Goal: Task Accomplishment & Management: Use online tool/utility

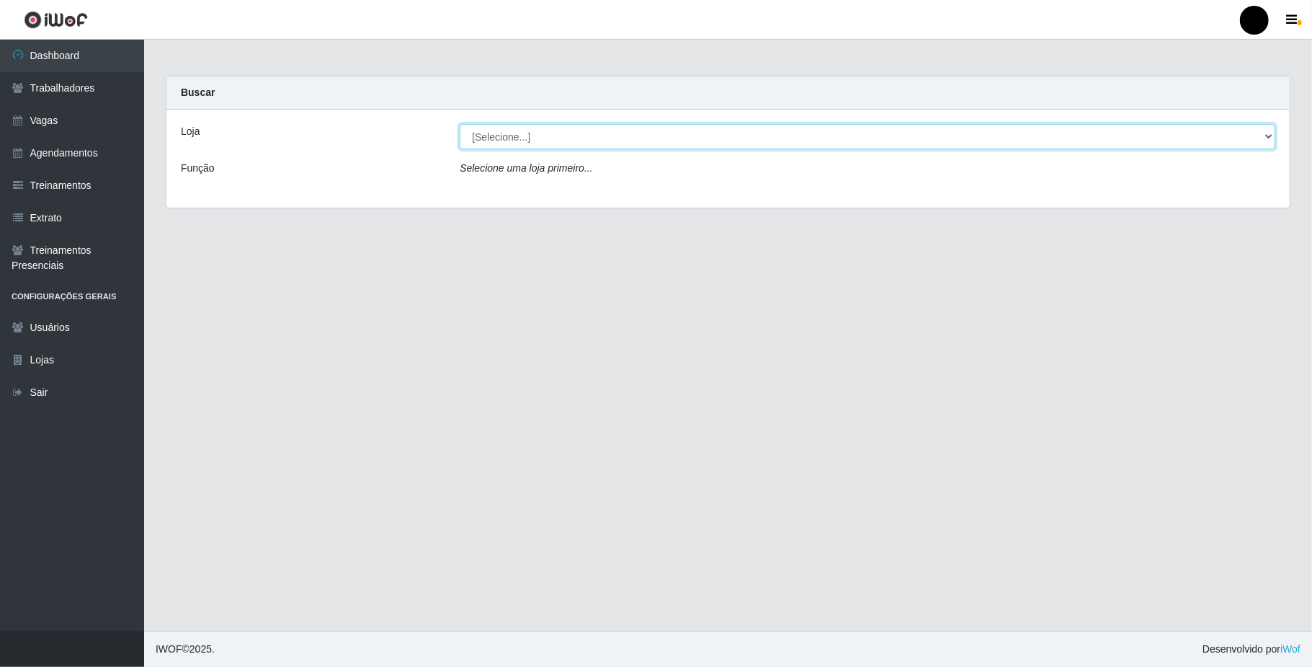
click at [584, 137] on select "[Selecione...] SuperFácil Atacado - Emaús" at bounding box center [868, 136] width 816 height 25
select select "407"
click at [460, 124] on select "[Selecione...] SuperFácil Atacado - Emaús" at bounding box center [868, 136] width 816 height 25
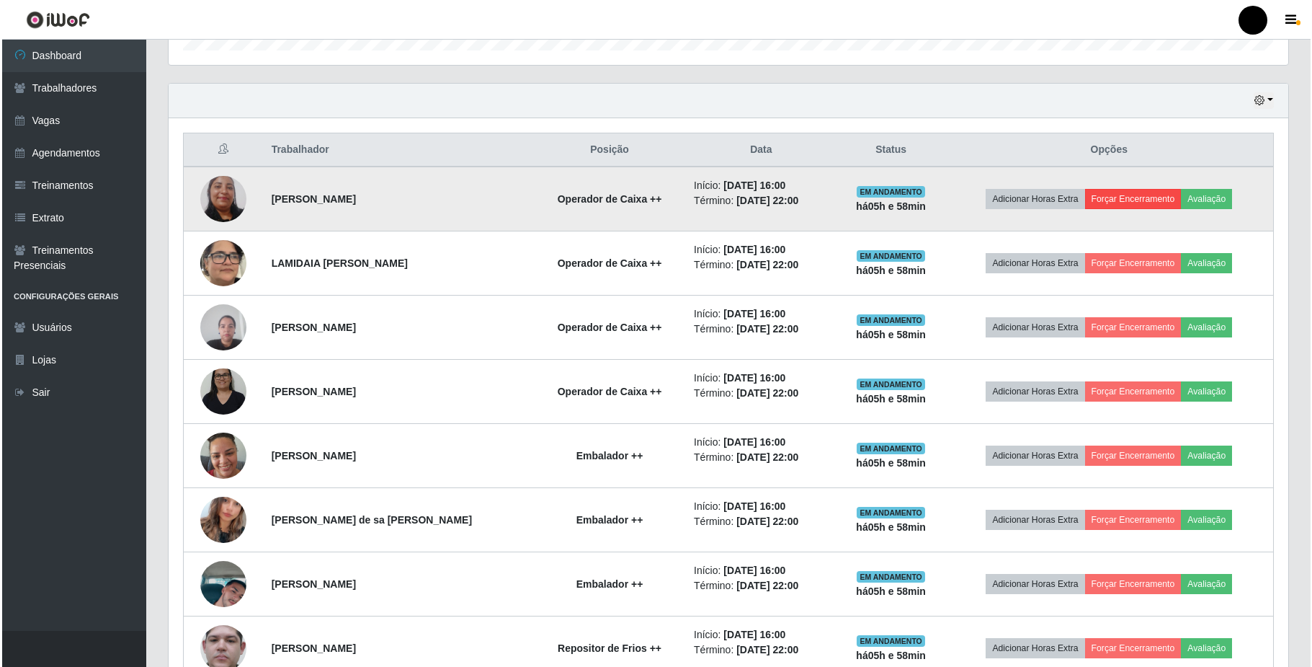
scroll to position [480, 0]
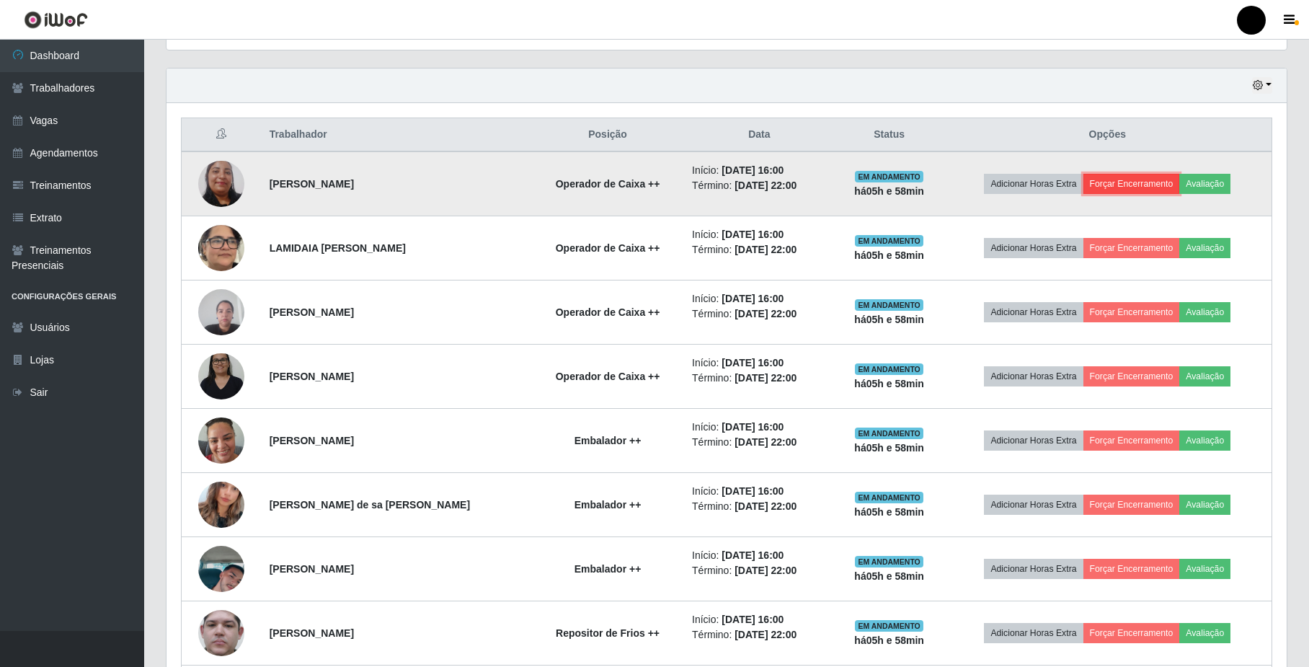
click at [1147, 183] on button "Forçar Encerramento" at bounding box center [1131, 184] width 97 height 20
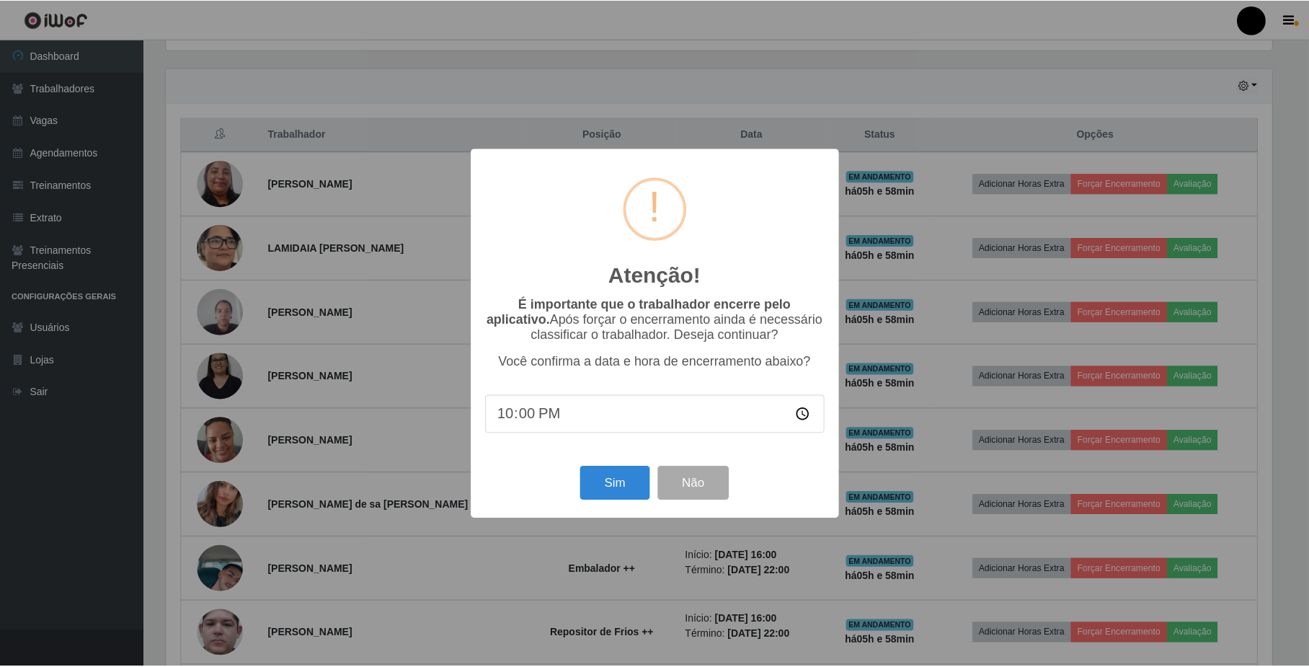
scroll to position [300, 1108]
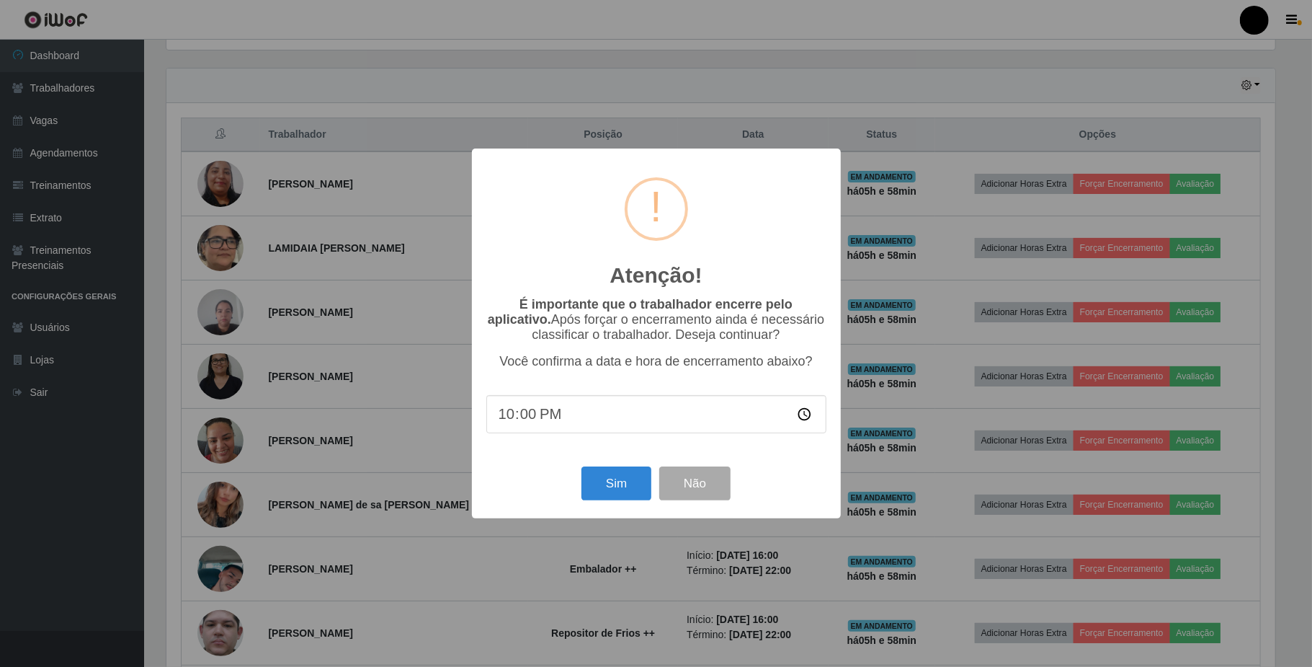
click at [635, 504] on div "Sim Não" at bounding box center [656, 483] width 340 height 41
click at [629, 473] on button "Sim" at bounding box center [617, 483] width 70 height 34
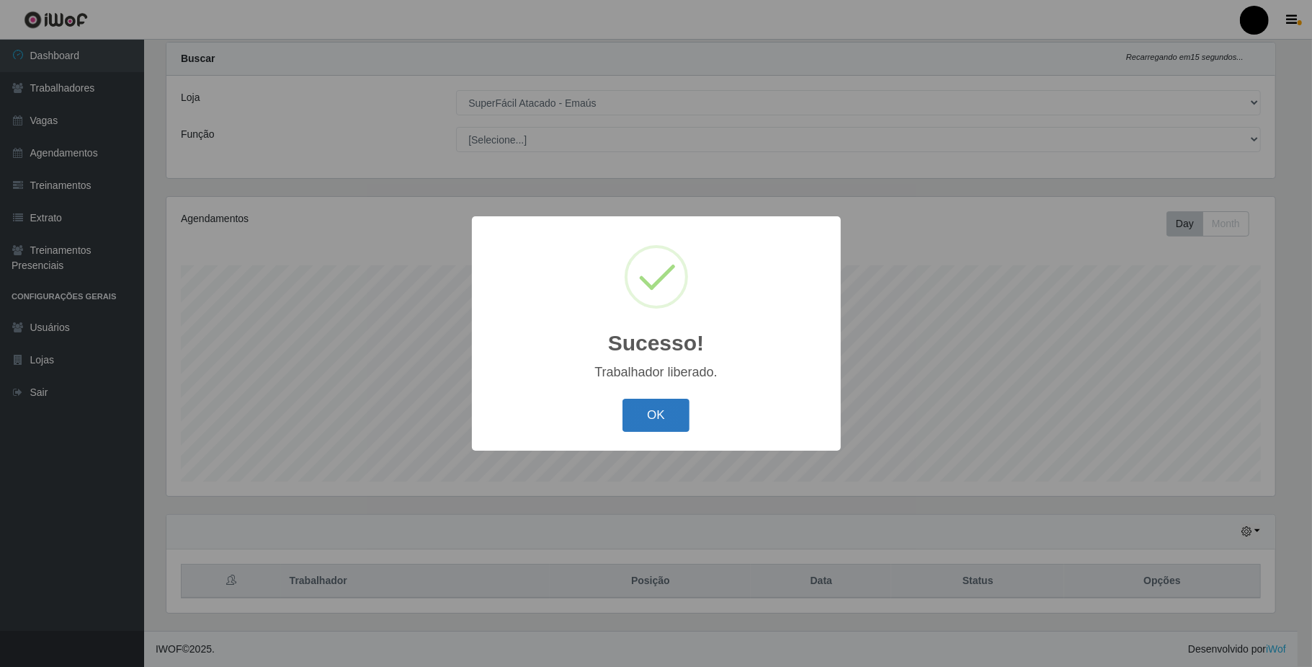
click at [633, 401] on button "OK" at bounding box center [656, 416] width 67 height 34
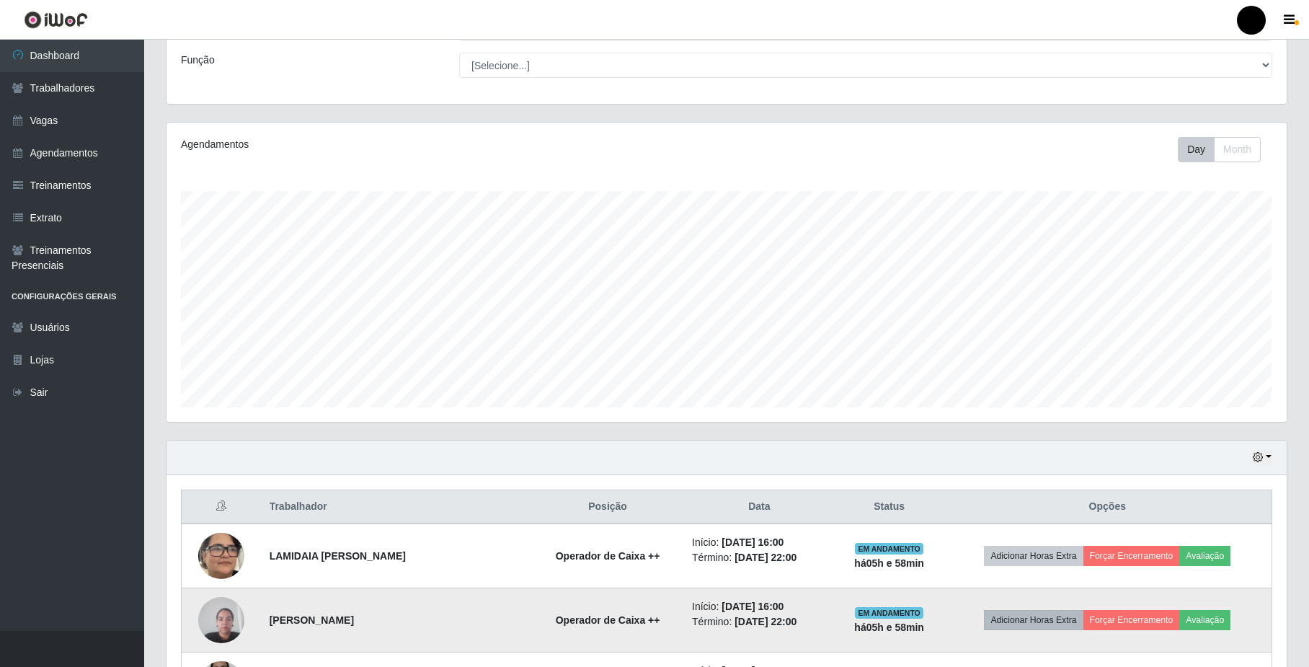
scroll to position [288, 0]
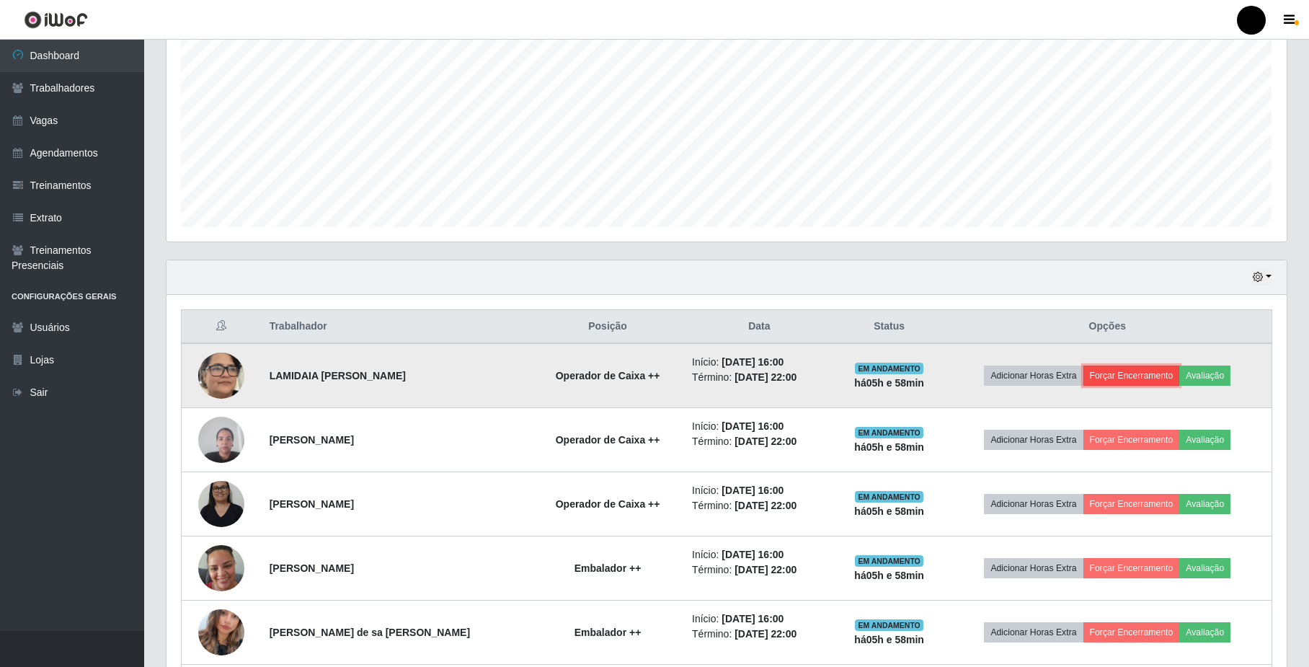
click at [1110, 378] on button "Forçar Encerramento" at bounding box center [1131, 375] width 97 height 20
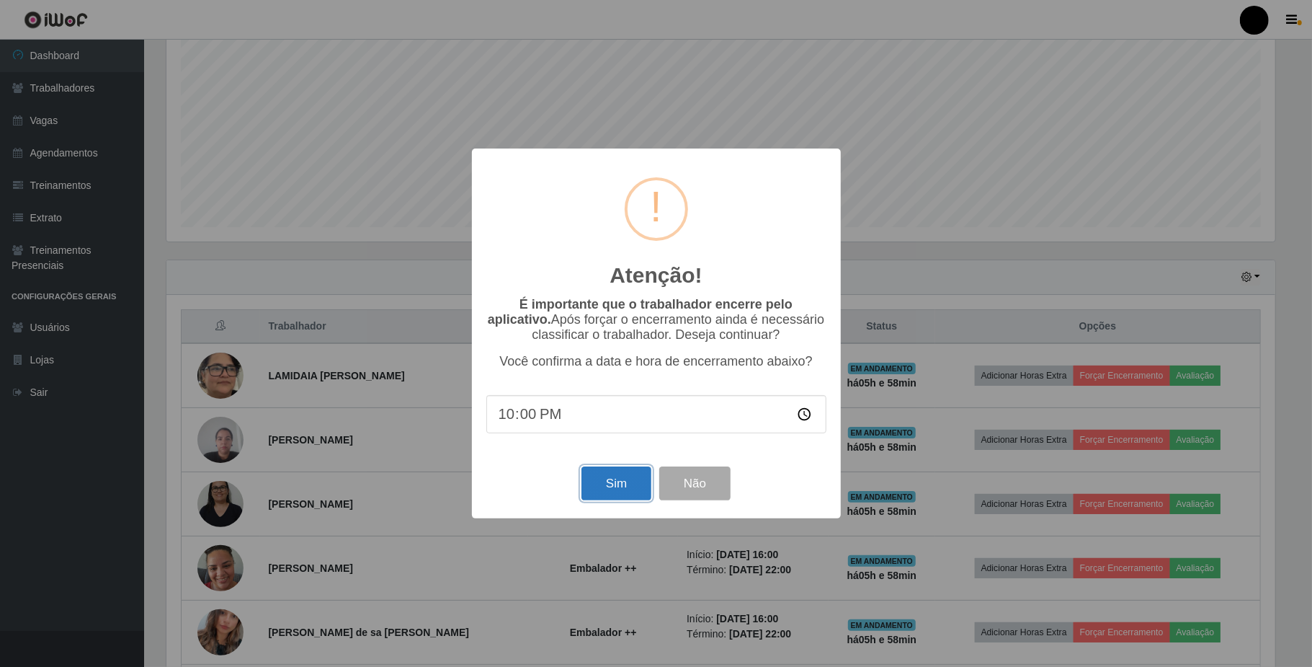
click at [611, 489] on button "Sim" at bounding box center [617, 483] width 70 height 34
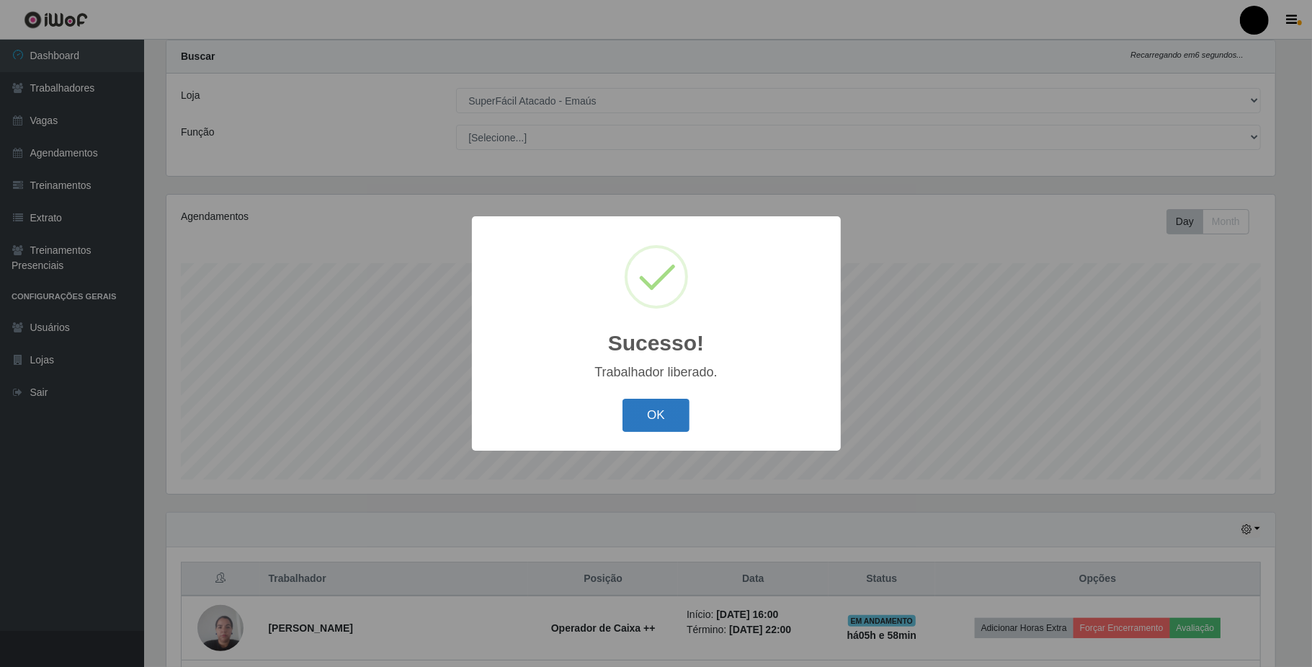
click at [662, 413] on button "OK" at bounding box center [656, 416] width 67 height 34
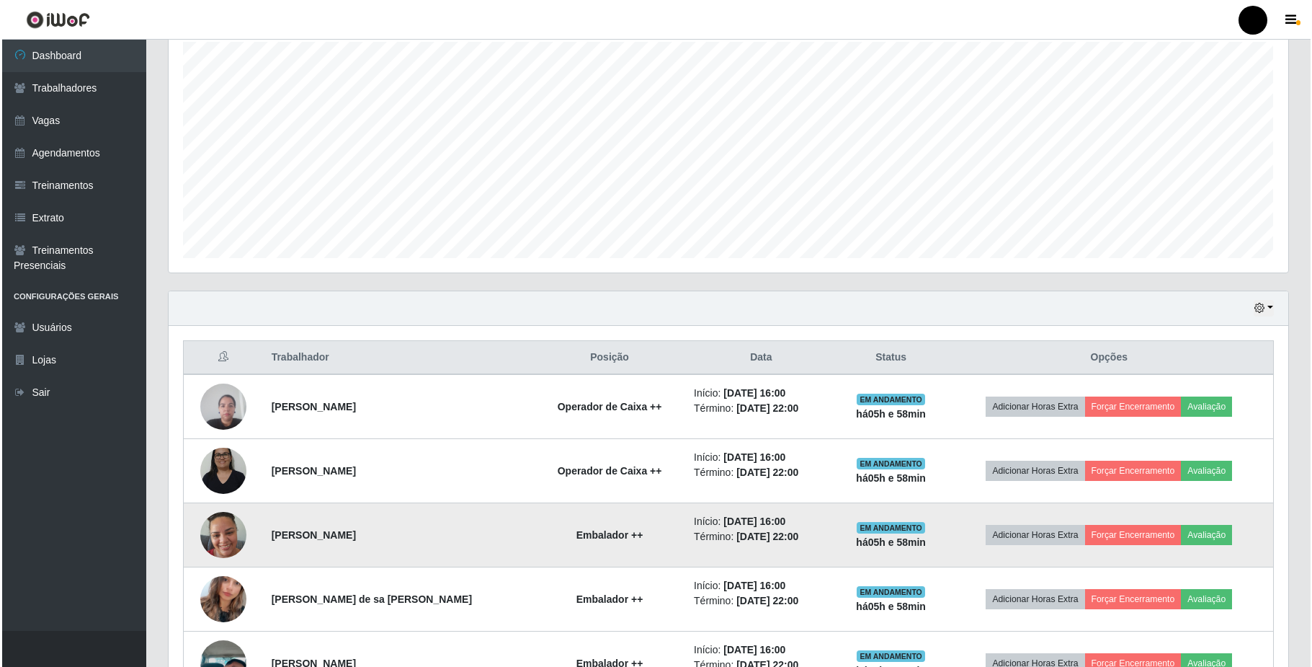
scroll to position [324, 0]
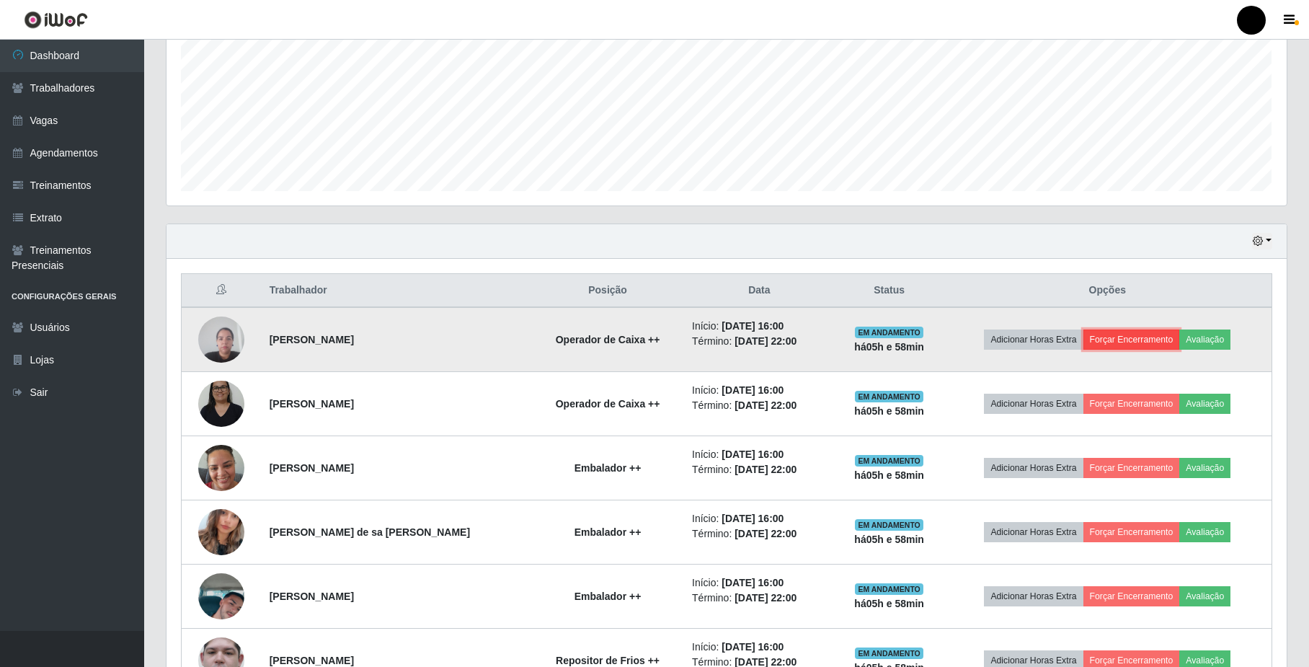
click at [1139, 344] on button "Forçar Encerramento" at bounding box center [1131, 339] width 97 height 20
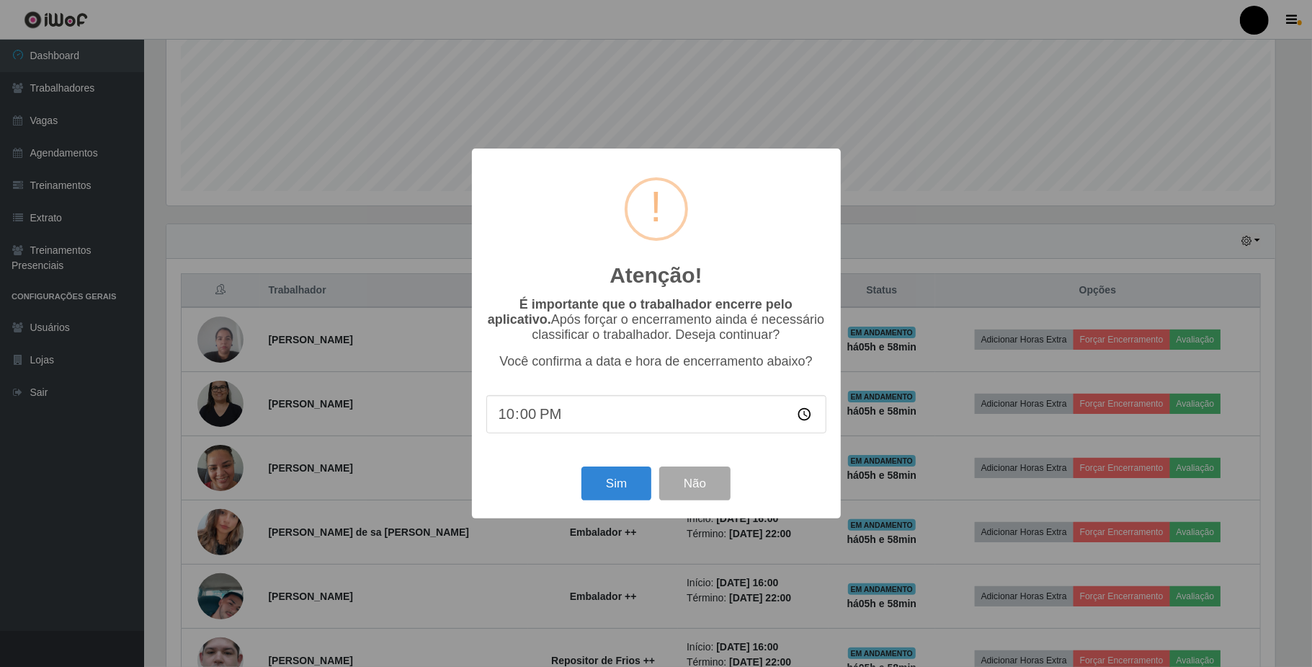
scroll to position [0, 0]
click at [610, 484] on button "Sim" at bounding box center [617, 483] width 70 height 34
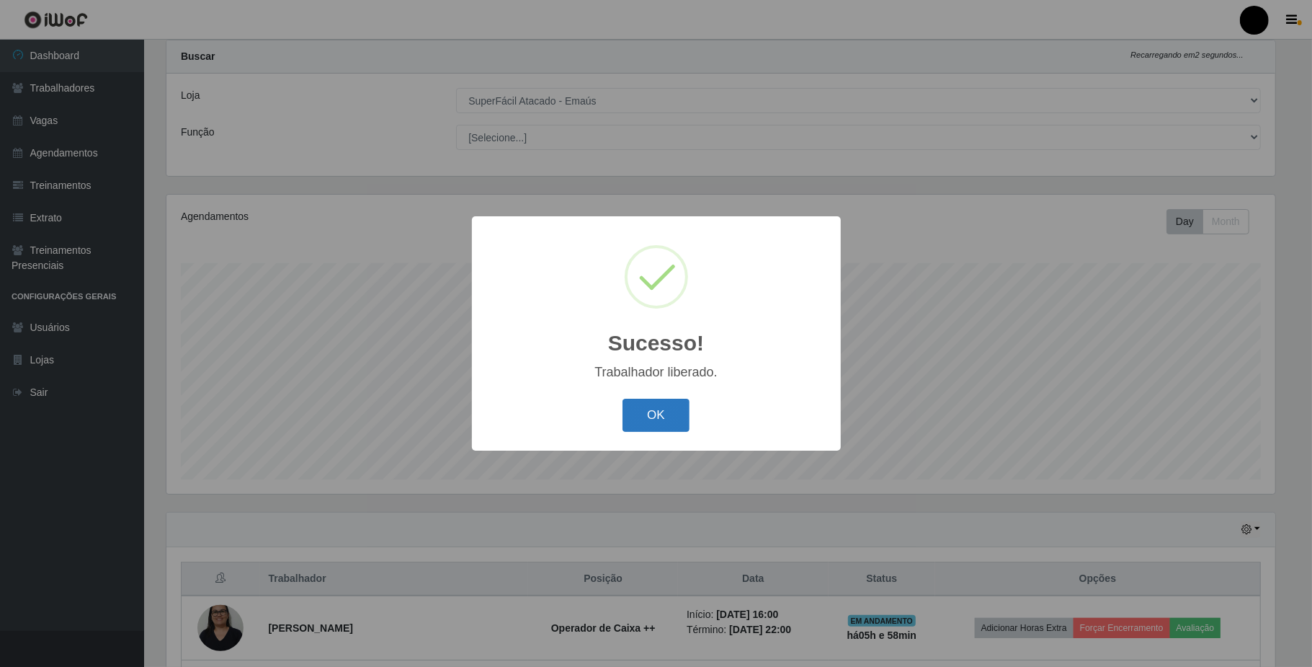
click at [660, 411] on button "OK" at bounding box center [656, 416] width 67 height 34
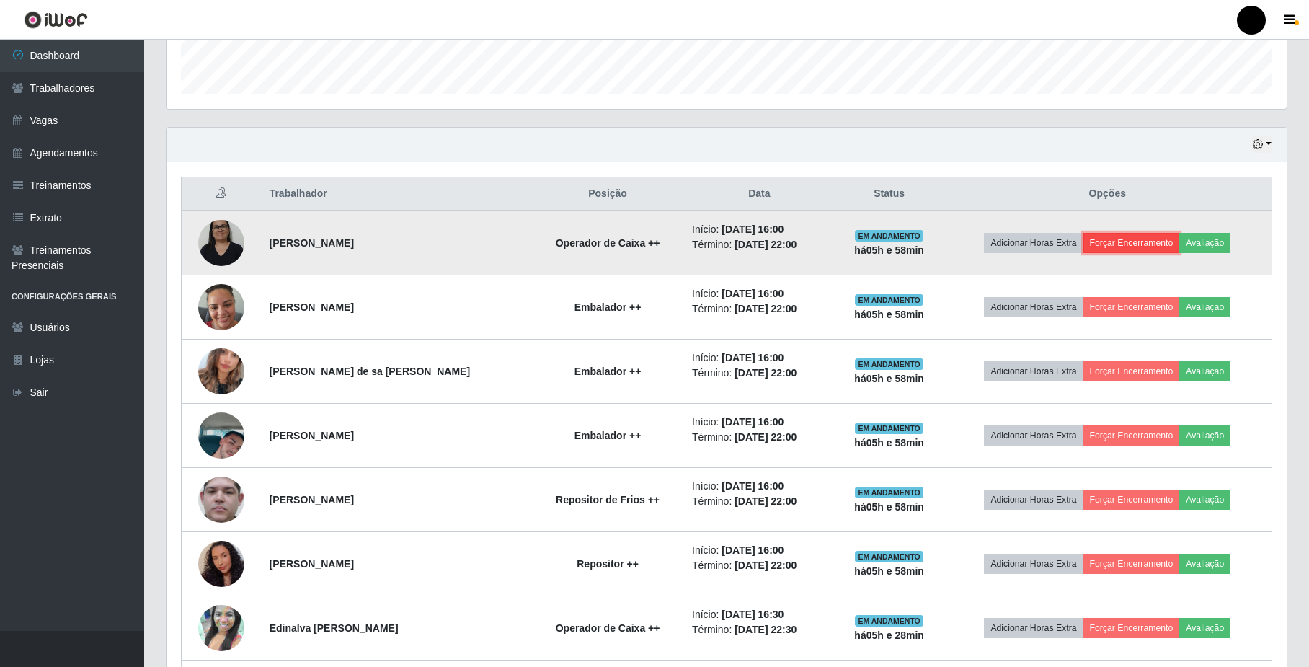
click at [1101, 244] on button "Forçar Encerramento" at bounding box center [1131, 243] width 97 height 20
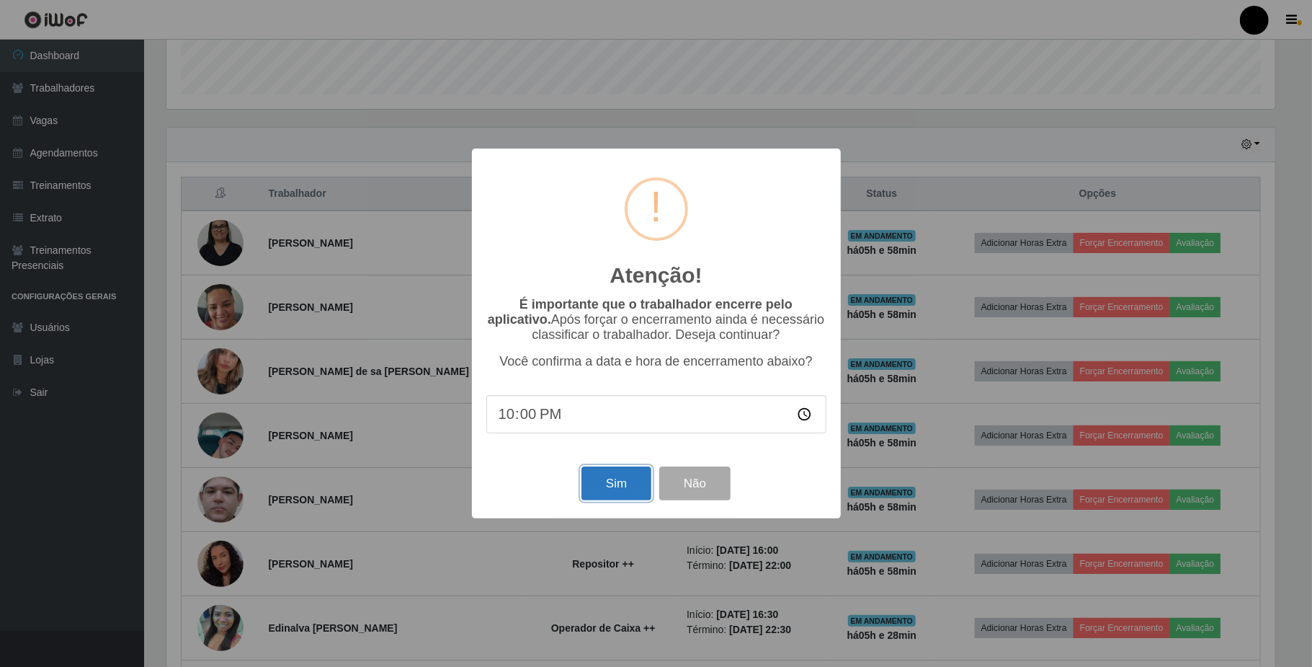
click at [587, 494] on button "Sim" at bounding box center [617, 483] width 70 height 34
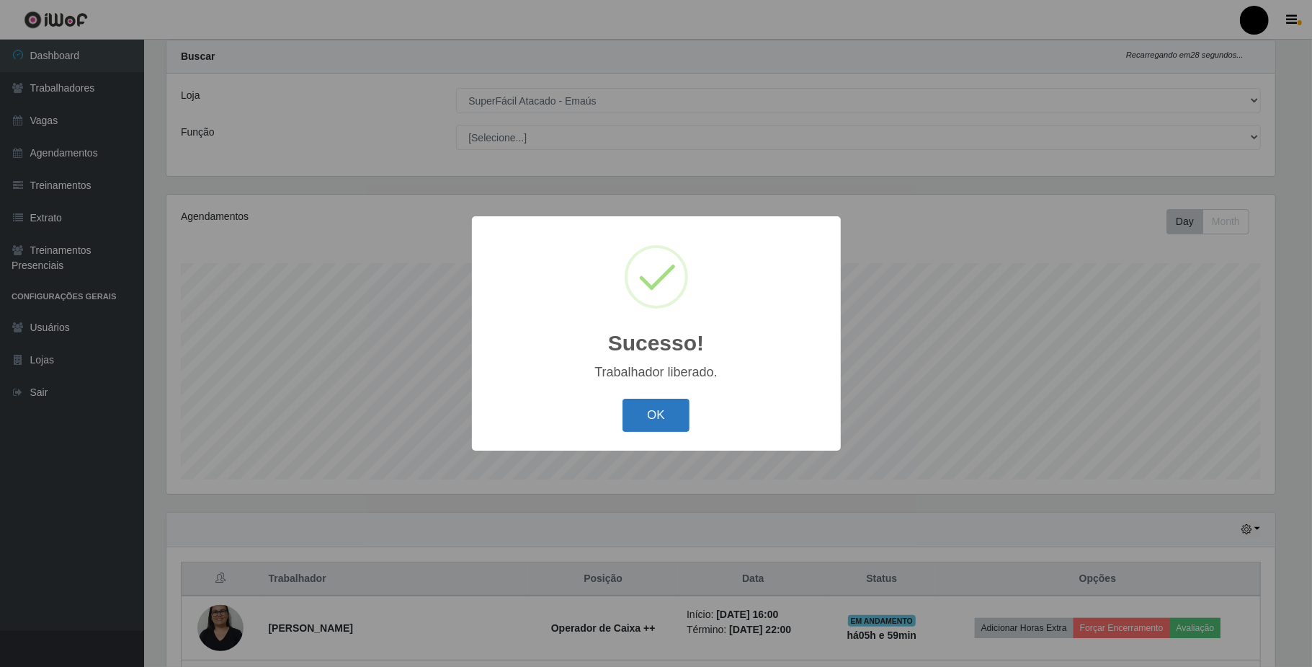
click at [638, 419] on button "OK" at bounding box center [656, 416] width 67 height 34
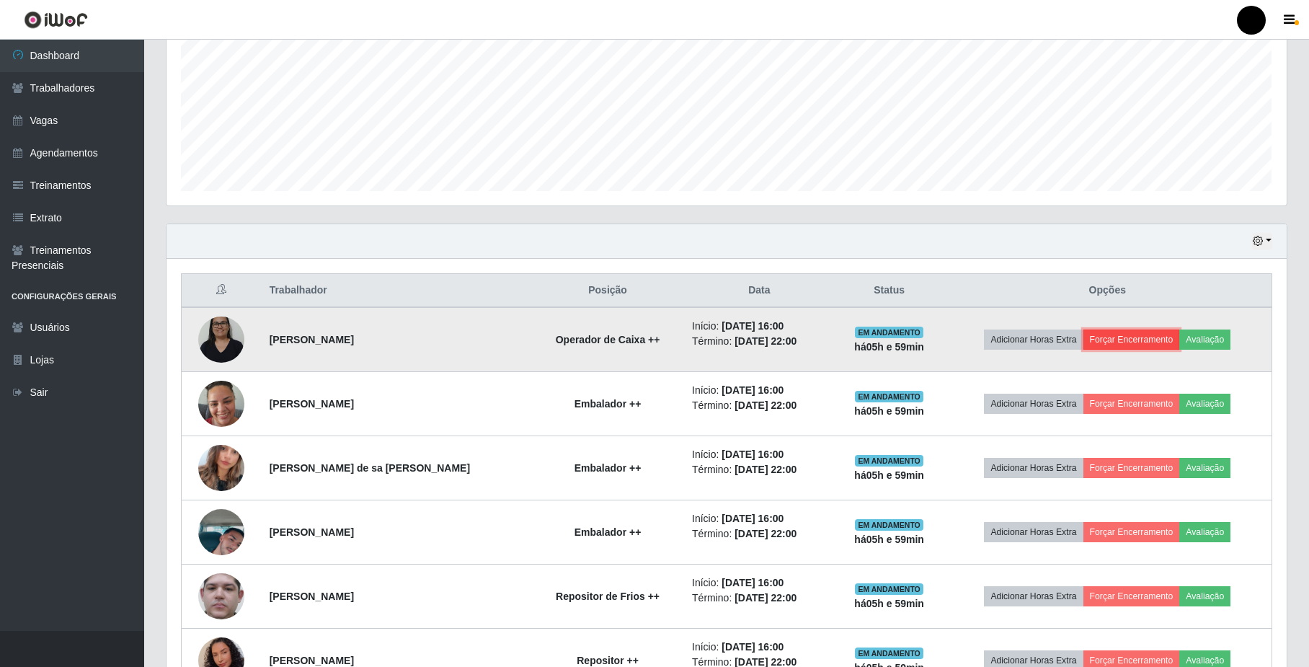
click at [1118, 333] on button "Forçar Encerramento" at bounding box center [1131, 339] width 97 height 20
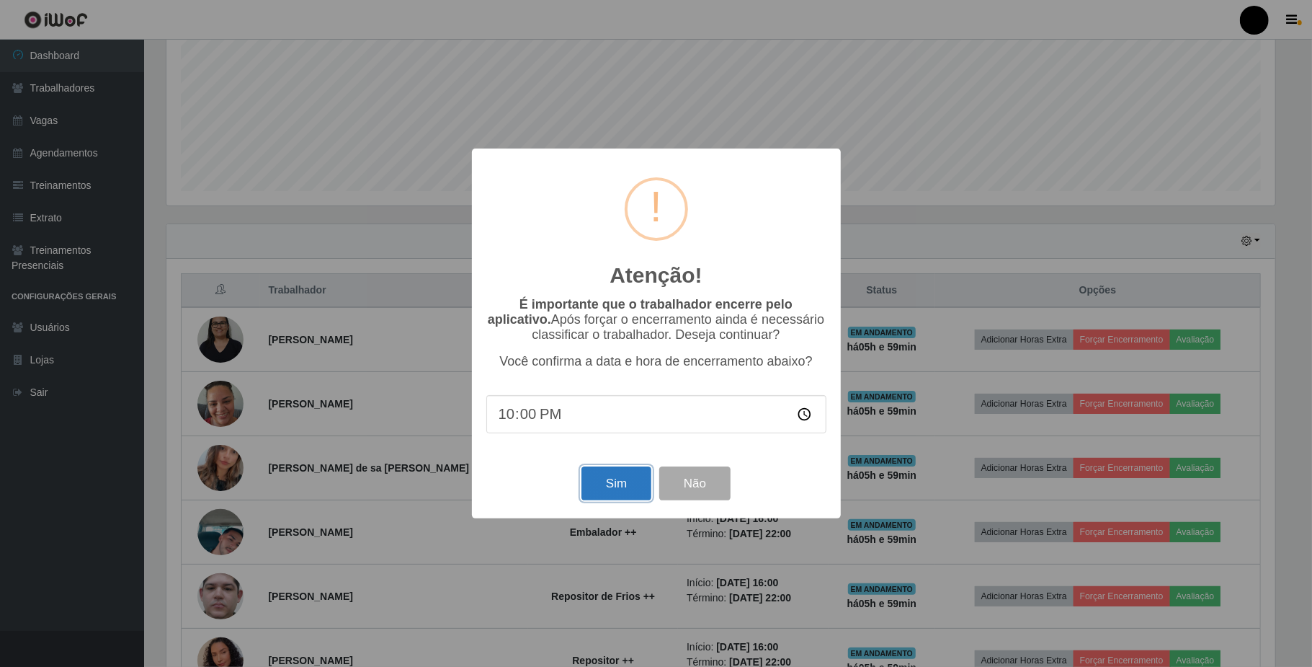
click at [602, 488] on button "Sim" at bounding box center [617, 483] width 70 height 34
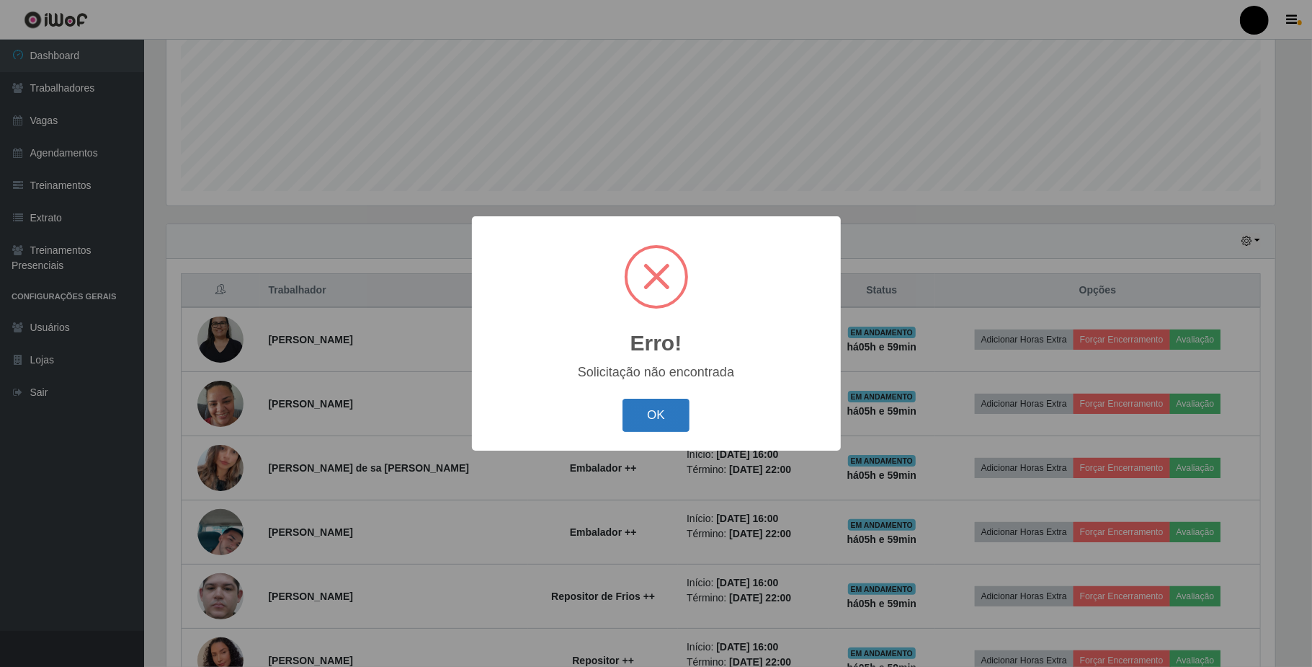
click at [646, 419] on button "OK" at bounding box center [656, 416] width 67 height 34
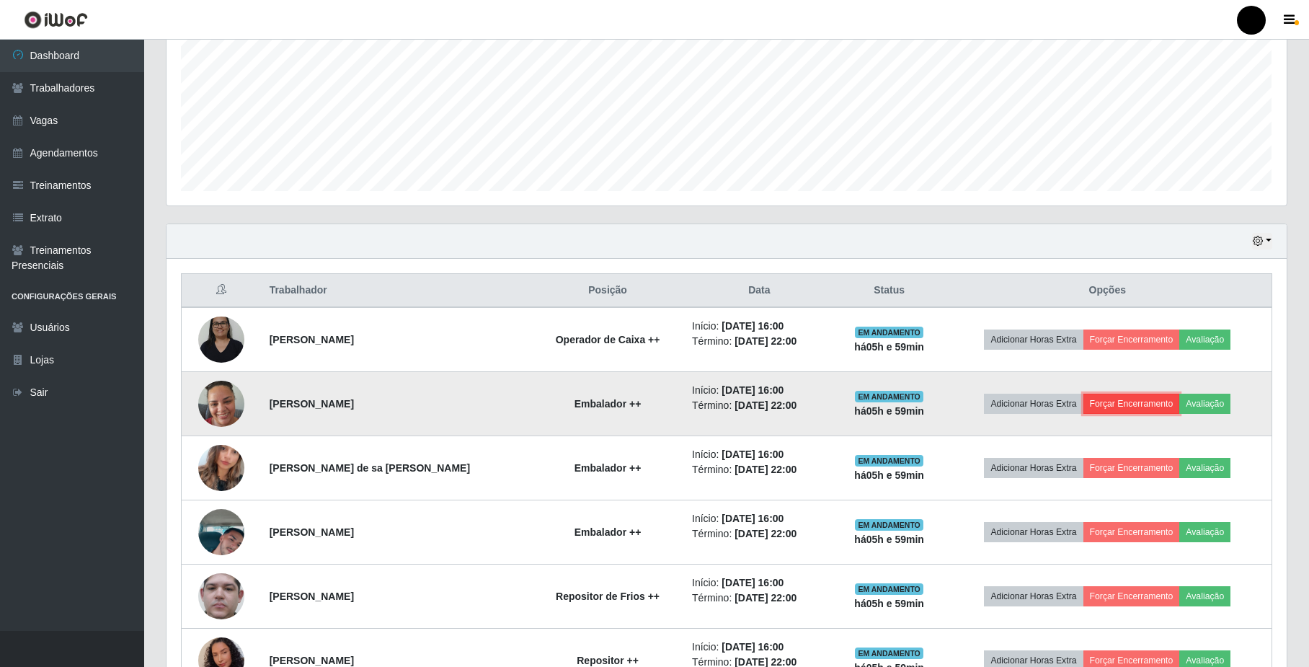
click at [1143, 411] on button "Forçar Encerramento" at bounding box center [1131, 403] width 97 height 20
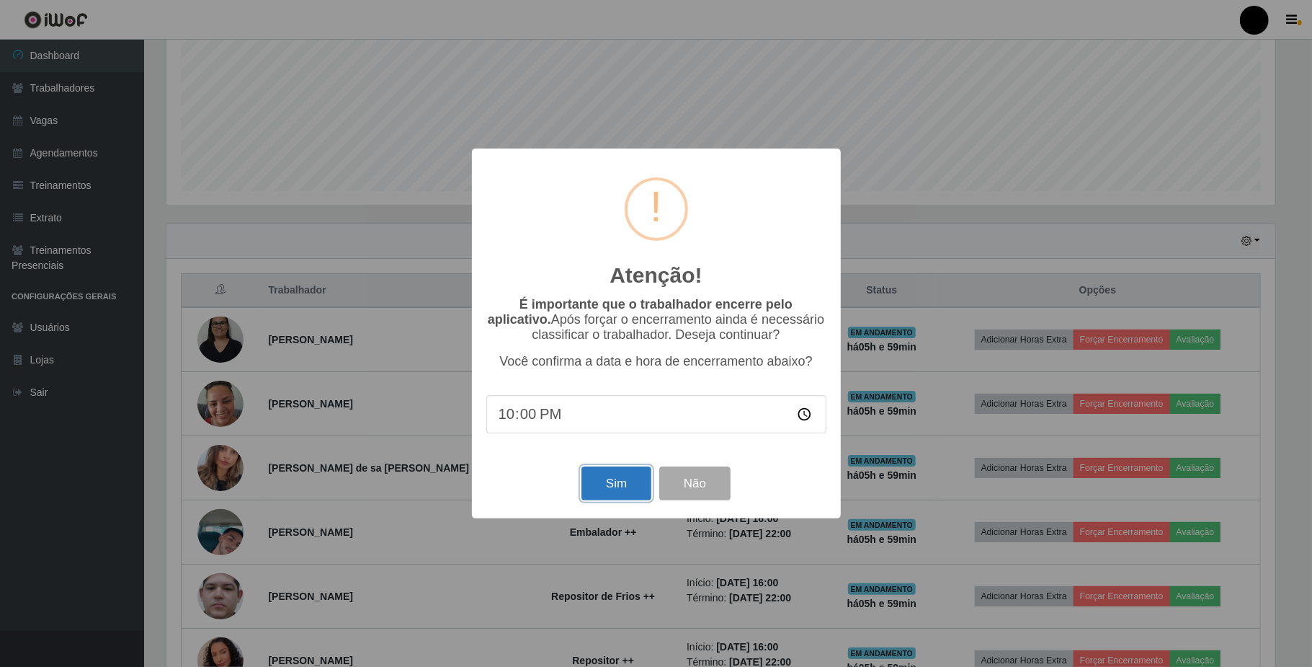
click at [631, 485] on button "Sim" at bounding box center [617, 483] width 70 height 34
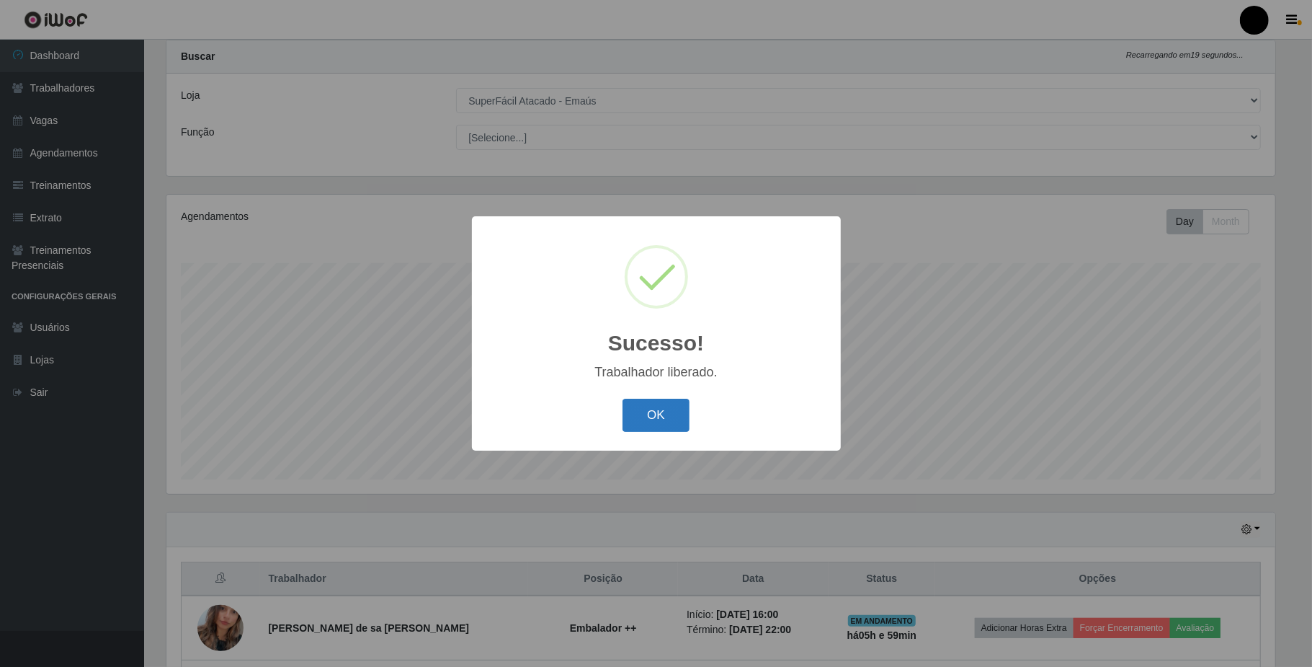
click at [661, 425] on button "OK" at bounding box center [656, 416] width 67 height 34
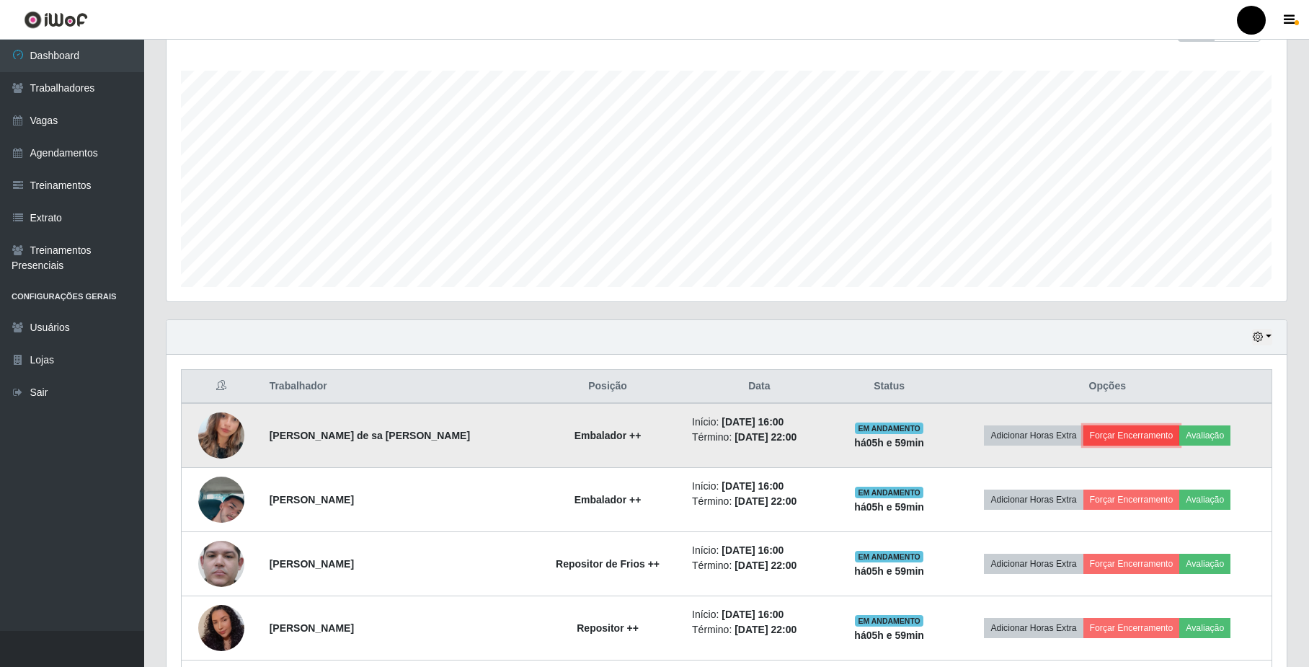
click at [1134, 433] on button "Forçar Encerramento" at bounding box center [1131, 435] width 97 height 20
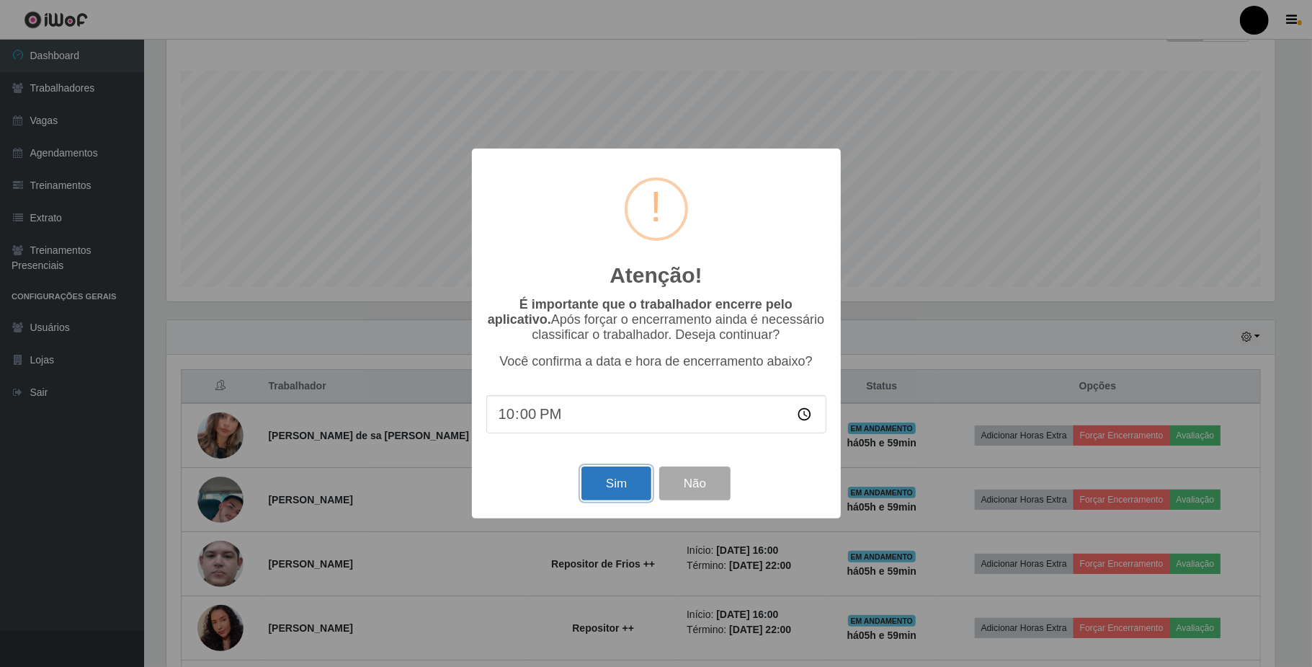
click at [604, 496] on button "Sim" at bounding box center [617, 483] width 70 height 34
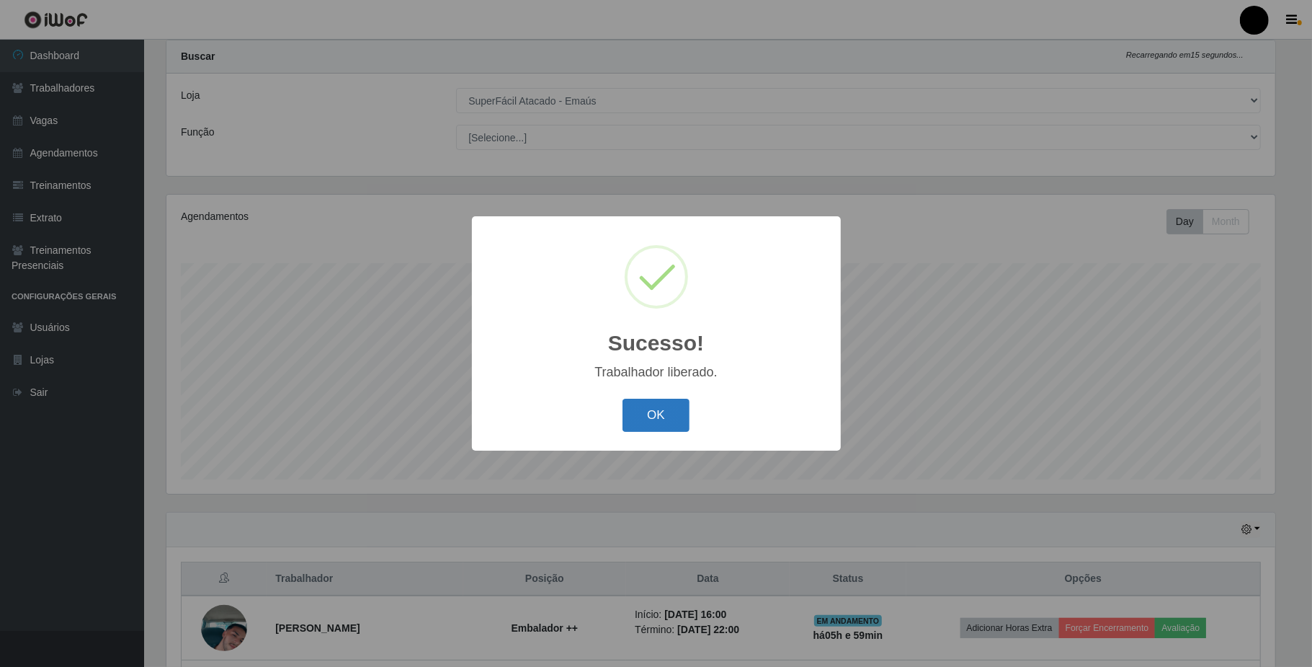
click at [646, 415] on button "OK" at bounding box center [656, 416] width 67 height 34
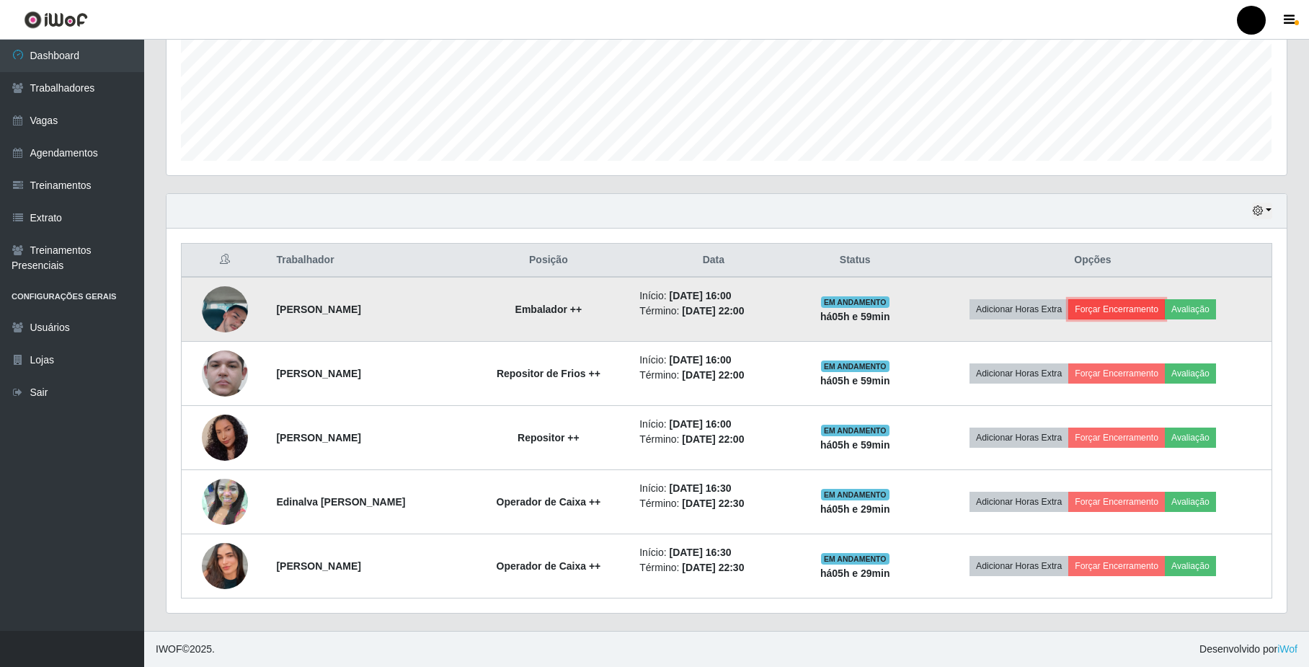
click at [1113, 307] on button "Forçar Encerramento" at bounding box center [1116, 309] width 97 height 20
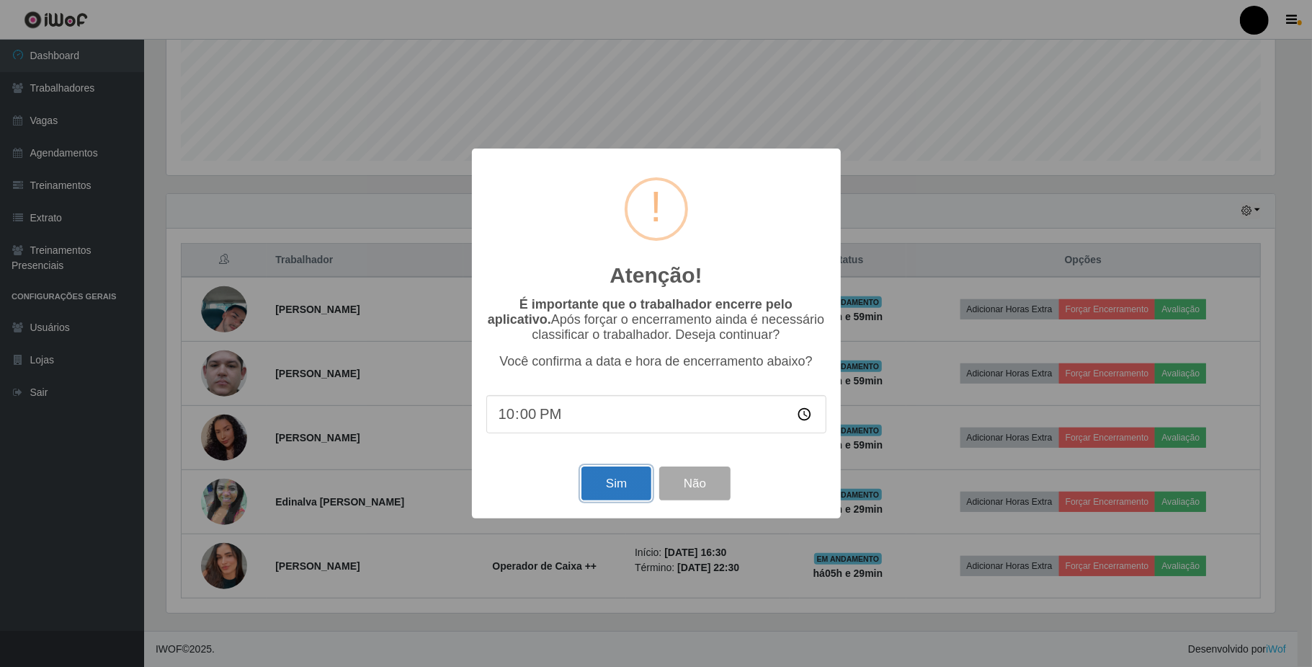
click at [629, 473] on button "Sim" at bounding box center [617, 483] width 70 height 34
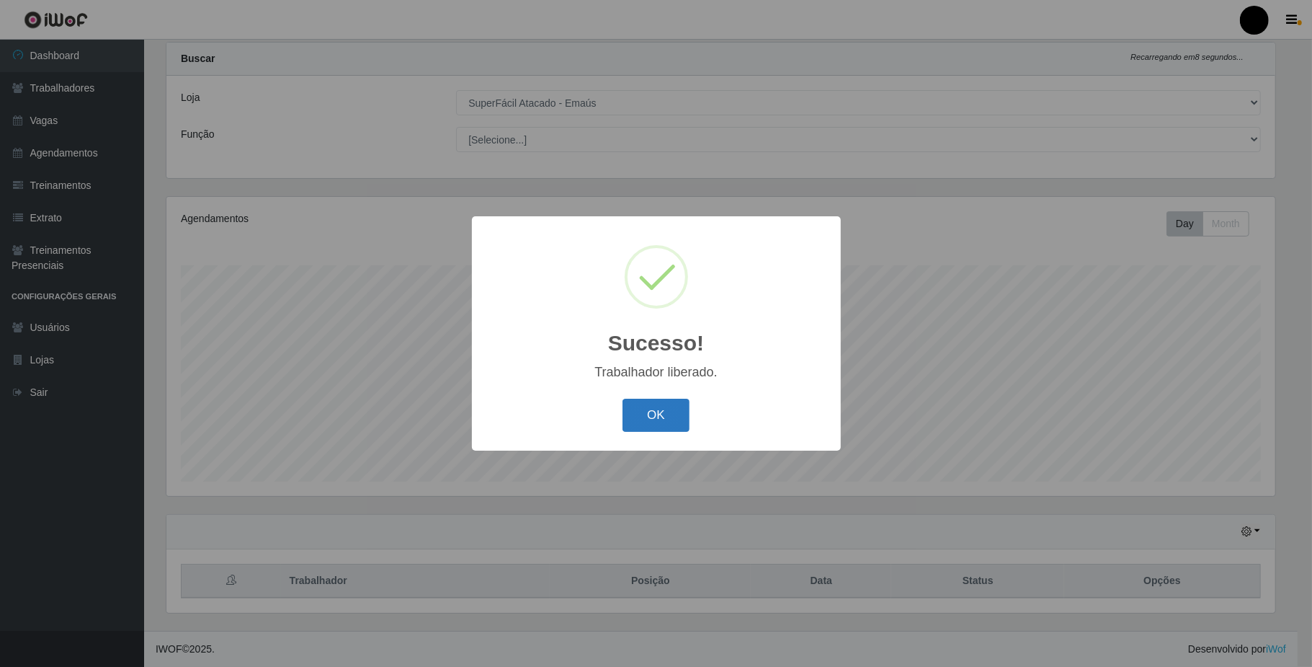
click at [644, 421] on button "OK" at bounding box center [656, 416] width 67 height 34
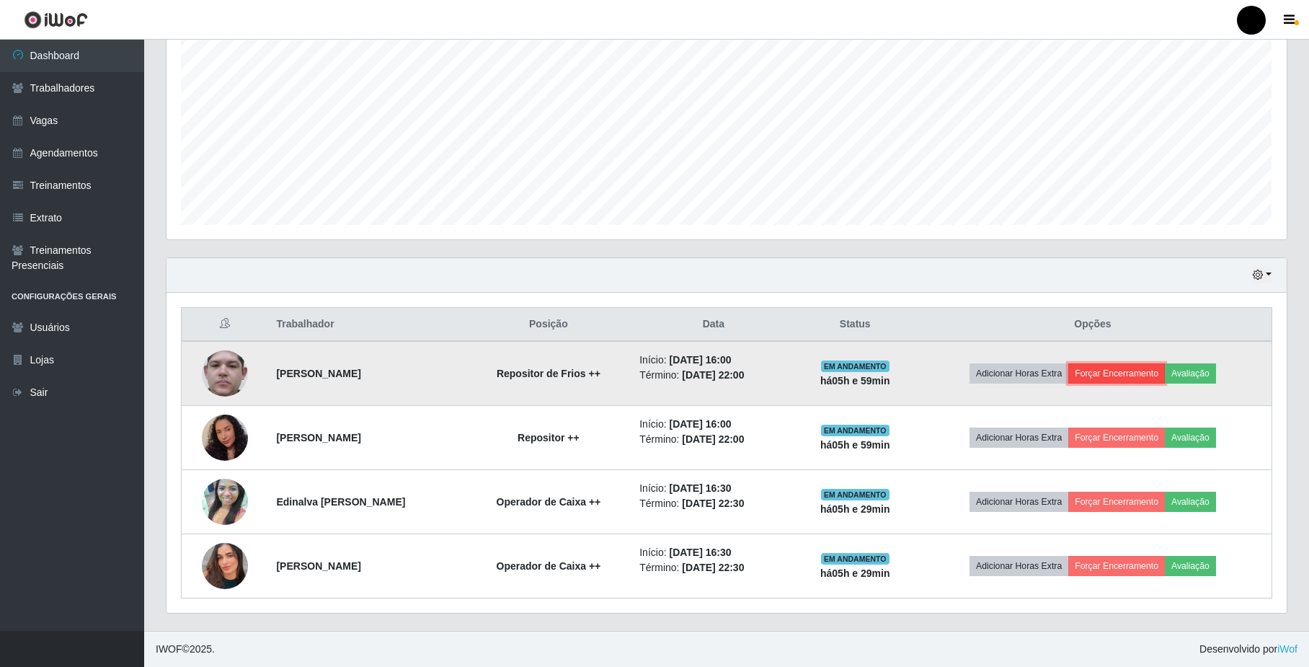
click at [1133, 369] on button "Forçar Encerramento" at bounding box center [1116, 373] width 97 height 20
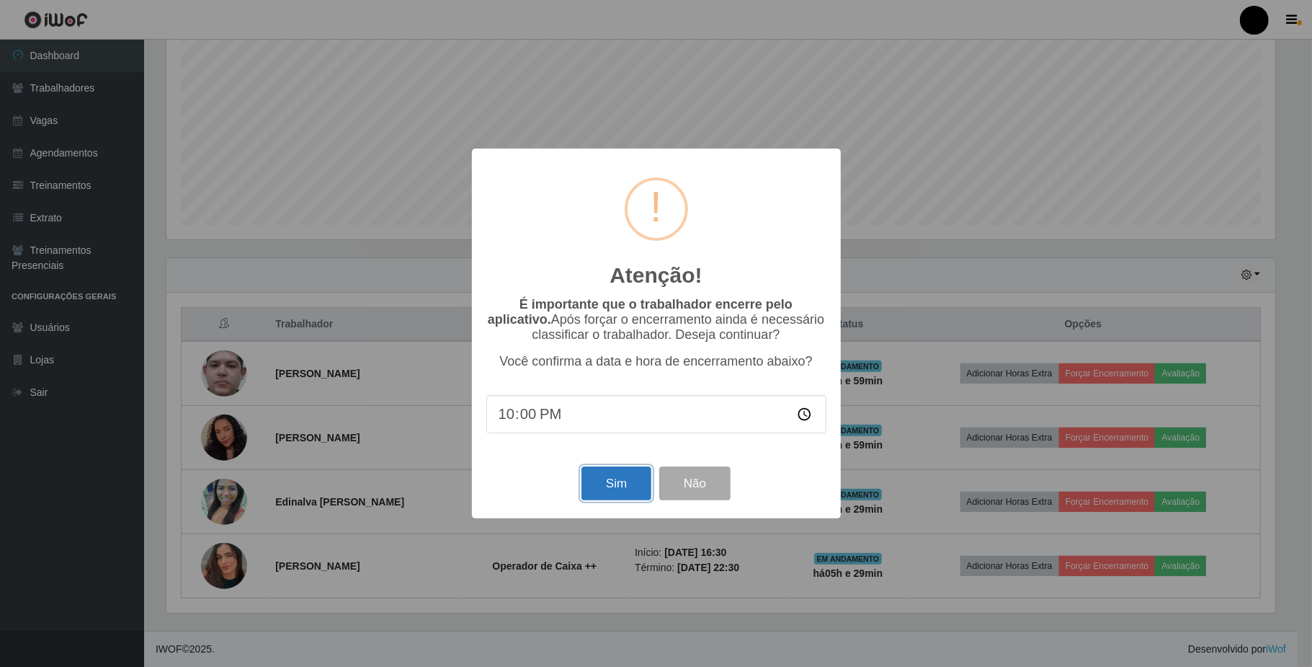
click at [618, 481] on button "Sim" at bounding box center [617, 483] width 70 height 34
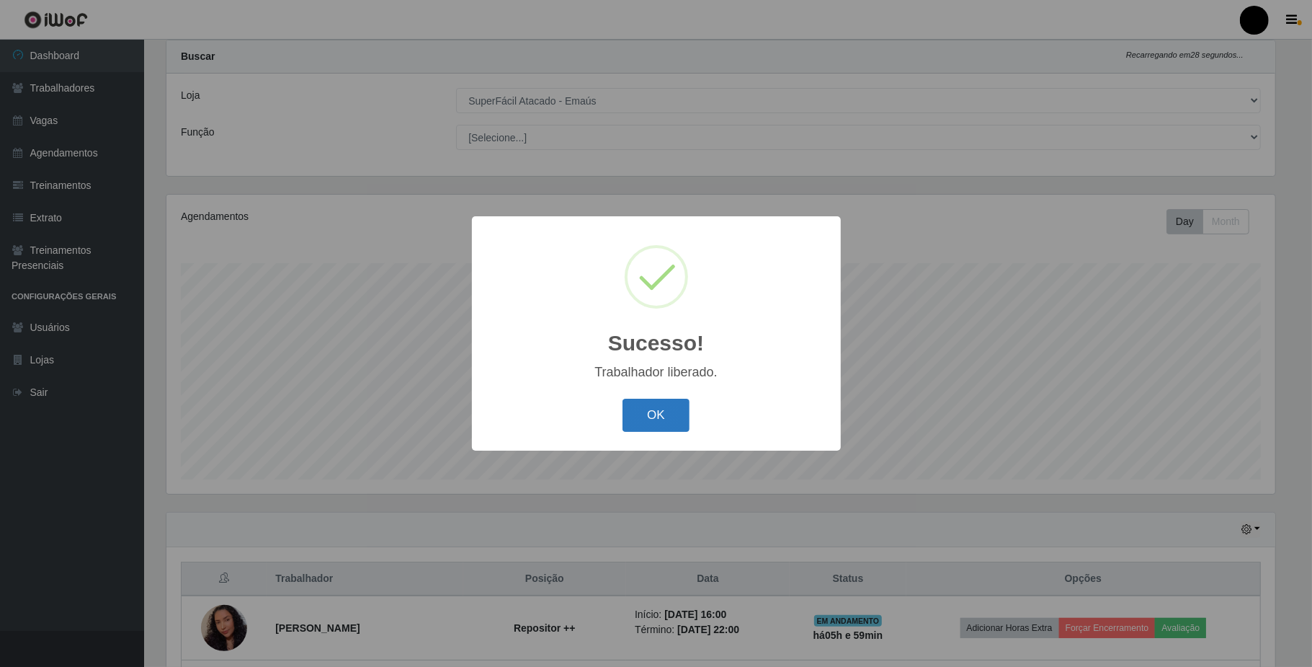
click at [649, 414] on button "OK" at bounding box center [656, 416] width 67 height 34
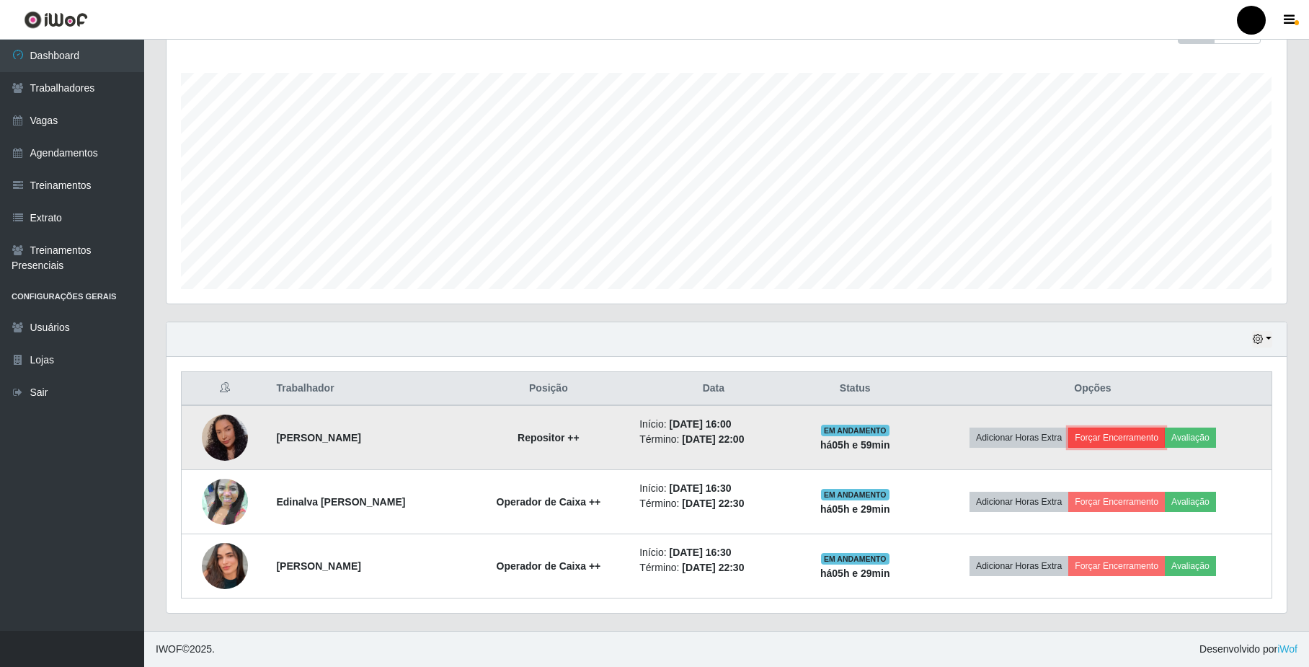
click at [1124, 440] on button "Forçar Encerramento" at bounding box center [1116, 437] width 97 height 20
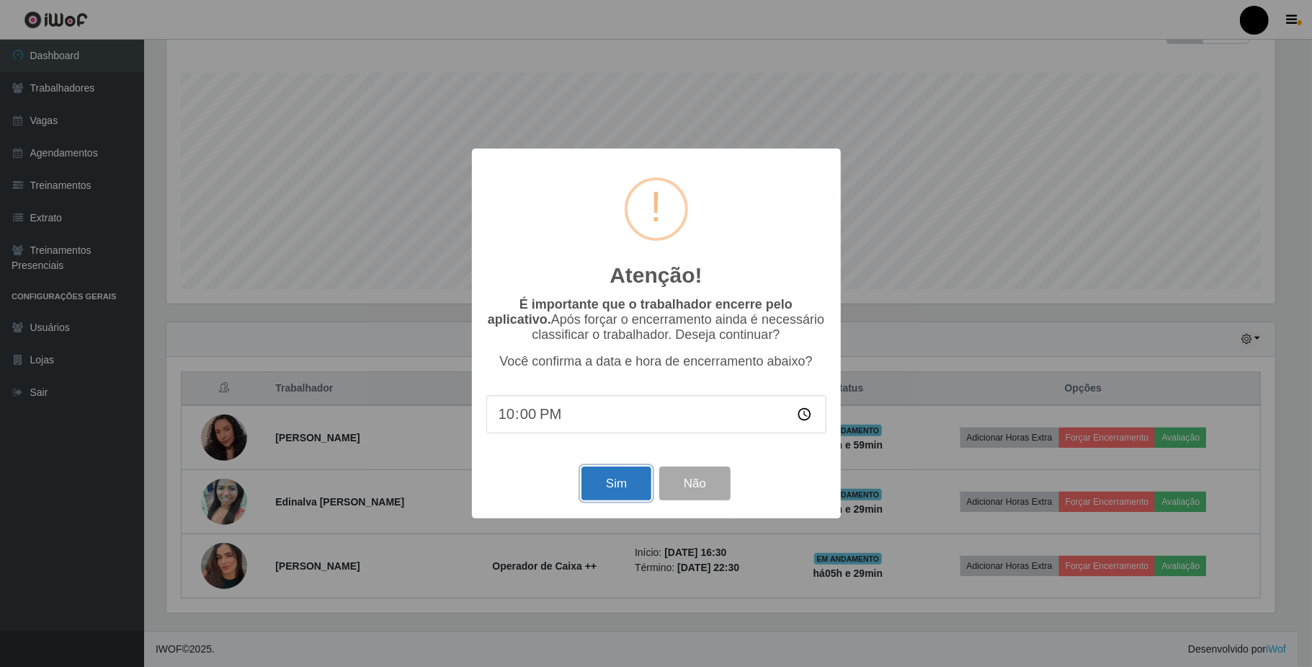
click at [597, 482] on button "Sim" at bounding box center [617, 483] width 70 height 34
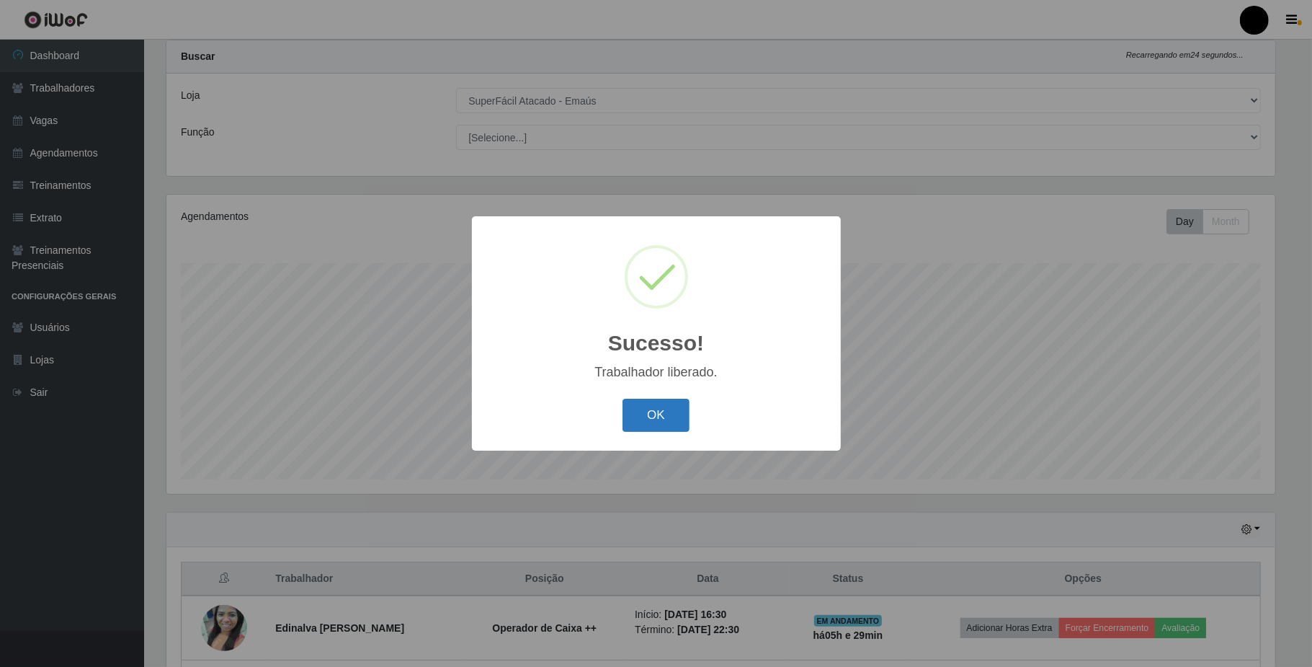
click at [649, 427] on button "OK" at bounding box center [656, 416] width 67 height 34
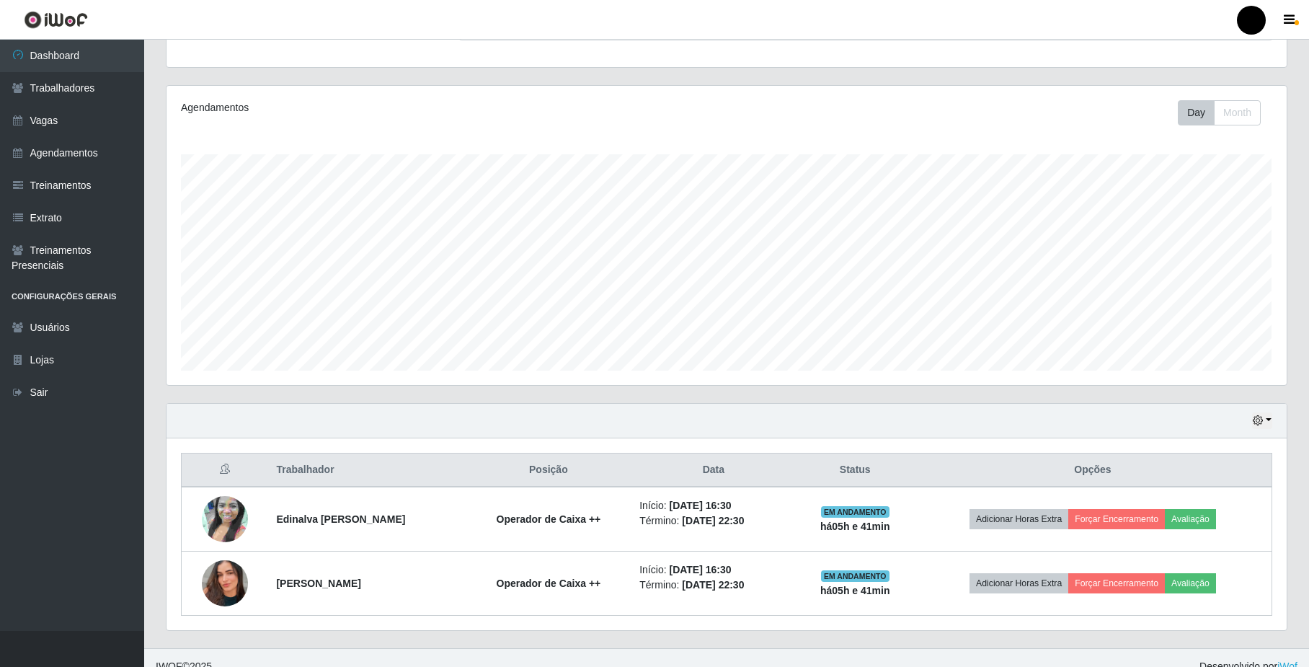
scroll to position [165, 0]
